Goal: Information Seeking & Learning: Learn about a topic

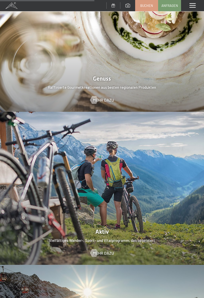
scroll to position [871, 0]
click at [107, 250] on span "Mehr dazu" at bounding box center [103, 253] width 21 height 6
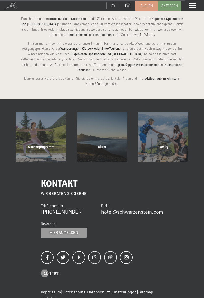
scroll to position [943, 0]
click at [29, 148] on div "Wochenprogramm" at bounding box center [40, 153] width 61 height 17
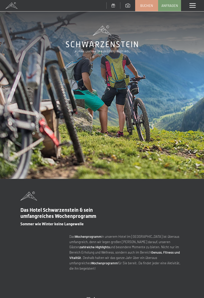
click at [191, 165] on div at bounding box center [190, 157] width 6 height 17
click at [188, 165] on div at bounding box center [190, 157] width 6 height 17
click at [187, 156] on div at bounding box center [190, 157] width 6 height 17
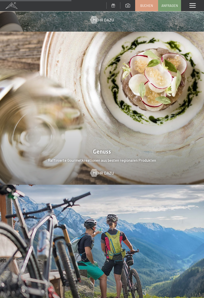
scroll to position [774, 0]
click at [145, 150] on div at bounding box center [102, 107] width 204 height 153
click at [110, 170] on span "Mehr dazu" at bounding box center [103, 173] width 21 height 6
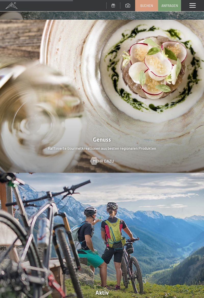
scroll to position [798, 0]
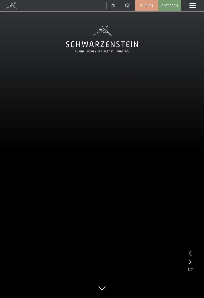
click at [107, 290] on video at bounding box center [102, 149] width 204 height 298
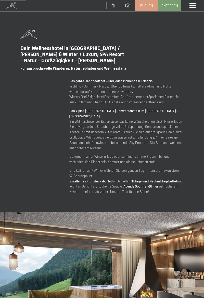
scroll to position [286, 0]
